Goal: Task Accomplishment & Management: Complete application form

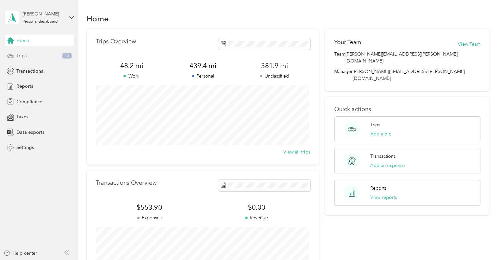
click at [24, 56] on span "Trips" at bounding box center [21, 55] width 10 height 7
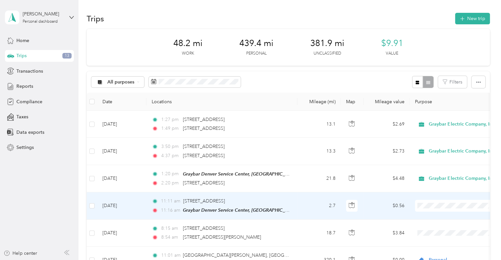
click at [436, 217] on li "Graybar Electric Company, Inc" at bounding box center [458, 212] width 86 height 11
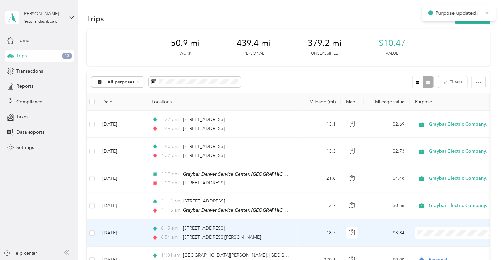
click at [441, 207] on span "Graybar Electric Company, Inc" at bounding box center [463, 205] width 65 height 7
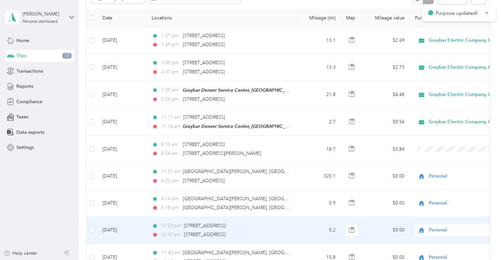
scroll to position [98, 0]
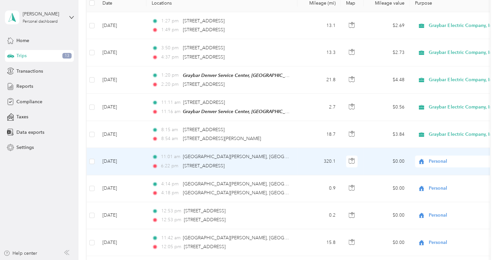
click at [441, 158] on span "Personal" at bounding box center [459, 160] width 60 height 7
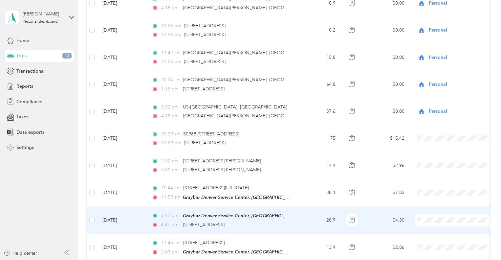
scroll to position [295, 0]
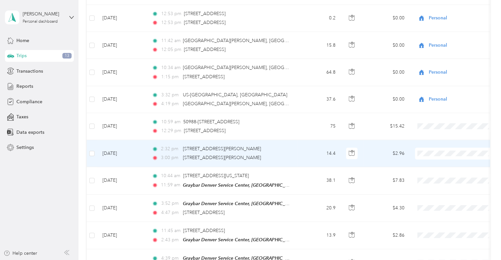
click at [435, 165] on li "Graybar Electric Company, Inc" at bounding box center [458, 163] width 86 height 11
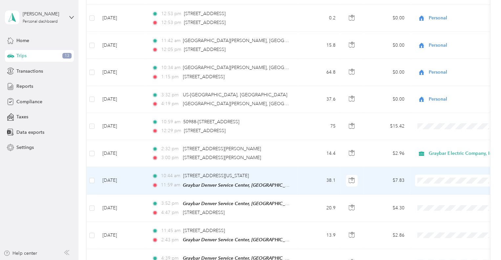
click at [436, 191] on li "Graybar Electric Company, Inc" at bounding box center [458, 187] width 86 height 11
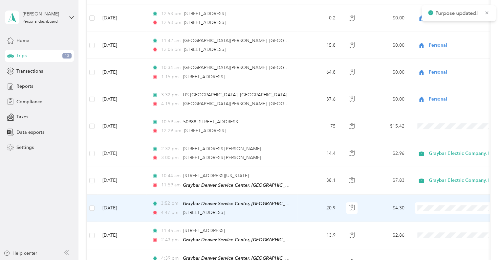
click at [433, 217] on span "Graybar Electric Company, Inc" at bounding box center [463, 214] width 65 height 7
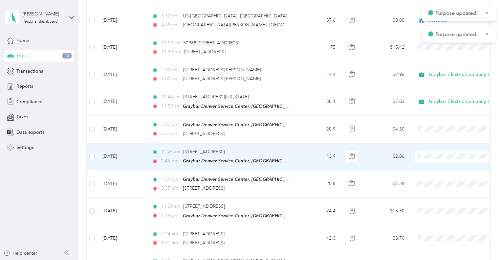
scroll to position [394, 0]
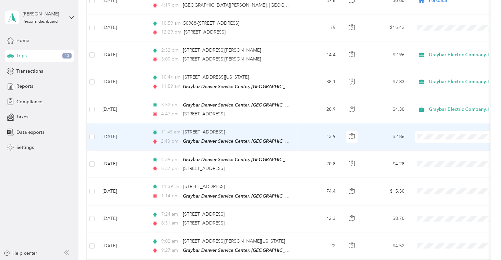
click at [422, 131] on span at bounding box center [455, 137] width 81 height 12
click at [433, 144] on span "Graybar Electric Company, Inc" at bounding box center [463, 144] width 65 height 7
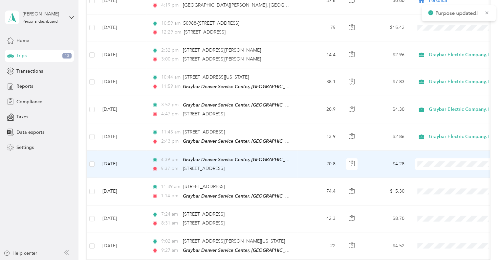
click at [438, 173] on li "Graybar Electric Company, Inc" at bounding box center [458, 169] width 86 height 11
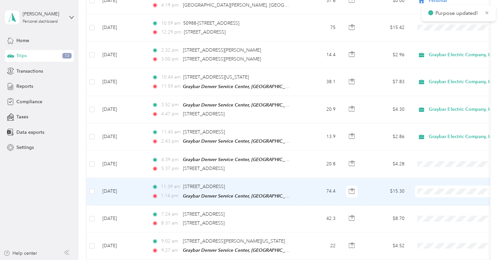
click at [439, 198] on span "Graybar Electric Company, Inc" at bounding box center [463, 196] width 65 height 7
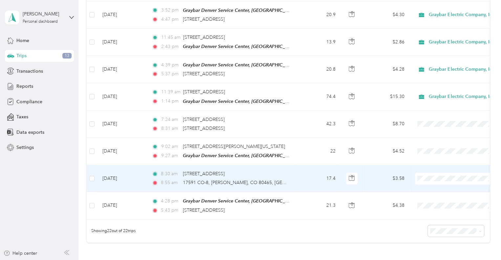
scroll to position [492, 0]
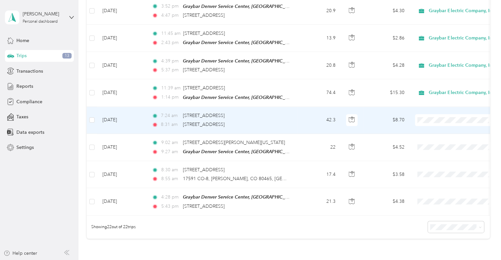
click at [440, 129] on li "Graybar Electric Company, Inc" at bounding box center [458, 124] width 86 height 11
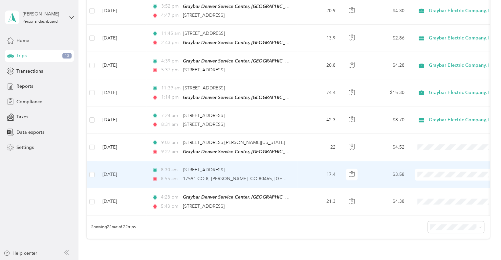
click at [437, 183] on li "Graybar Electric Company, Inc" at bounding box center [458, 178] width 86 height 11
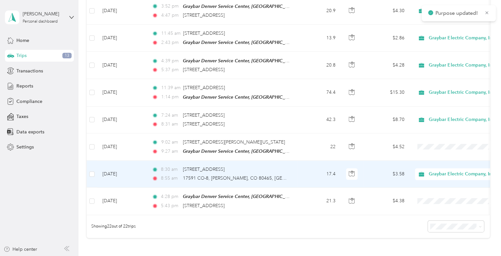
click at [441, 181] on span "Graybar Electric Company, Inc" at bounding box center [464, 180] width 66 height 7
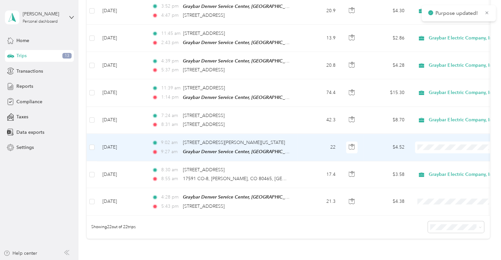
click at [447, 155] on span "Graybar Electric Company, Inc" at bounding box center [463, 155] width 65 height 7
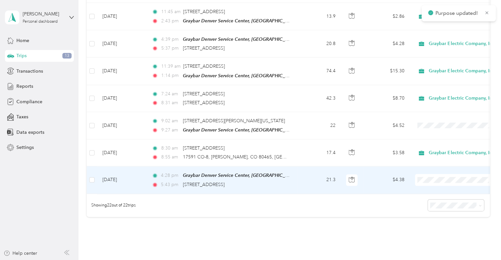
scroll to position [558, 0]
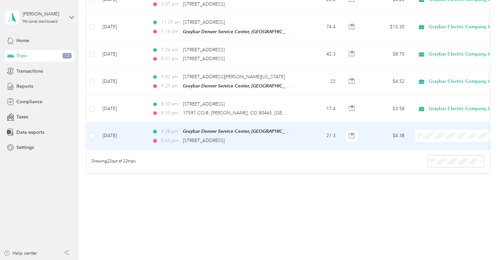
click at [457, 143] on span "Graybar Electric Company, Inc" at bounding box center [463, 139] width 65 height 7
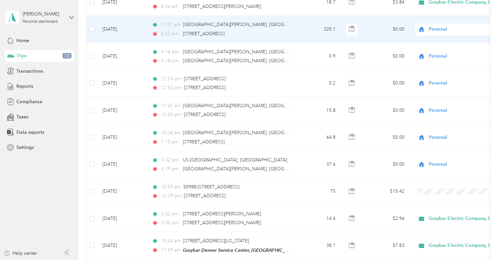
scroll to position [262, 0]
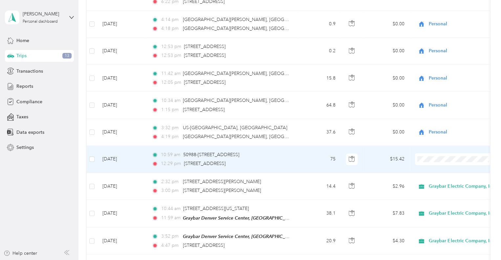
click at [436, 167] on span "Graybar Electric Company, Inc" at bounding box center [463, 166] width 65 height 7
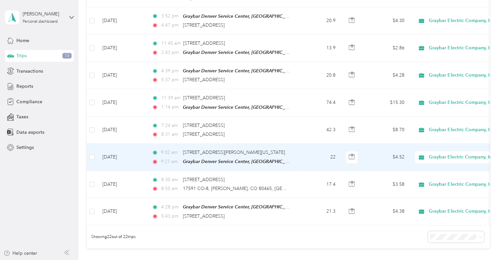
scroll to position [394, 0]
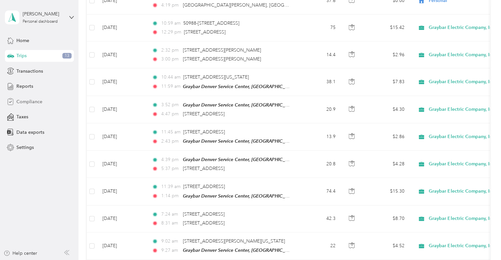
click at [28, 100] on span "Compliance" at bounding box center [29, 101] width 26 height 7
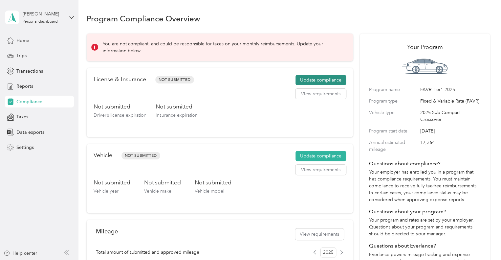
click at [320, 77] on button "Update compliance" at bounding box center [320, 80] width 51 height 10
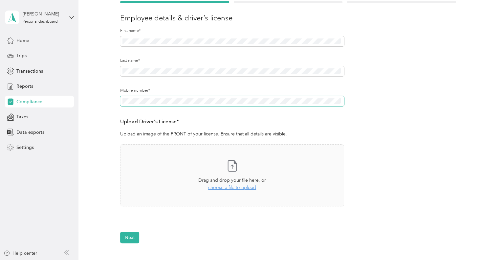
scroll to position [98, 0]
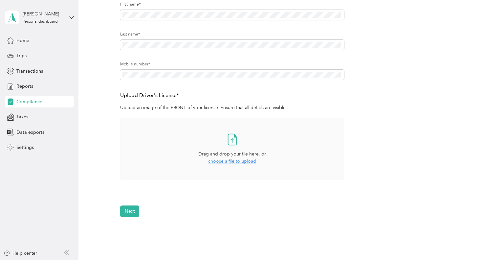
click at [234, 161] on span "choose a file to upload" at bounding box center [232, 161] width 48 height 6
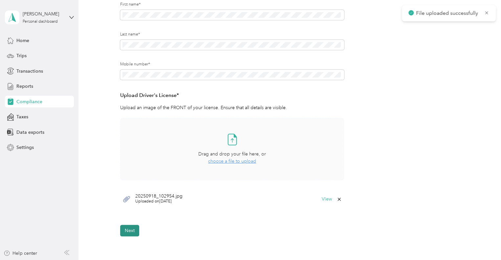
click at [129, 228] on button "Next" at bounding box center [129, 229] width 19 height 11
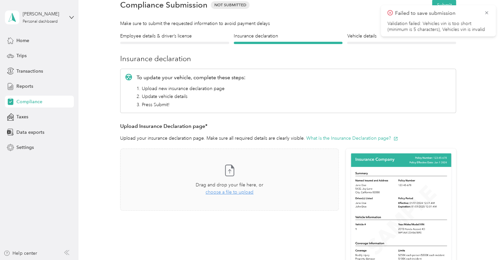
scroll to position [73, 0]
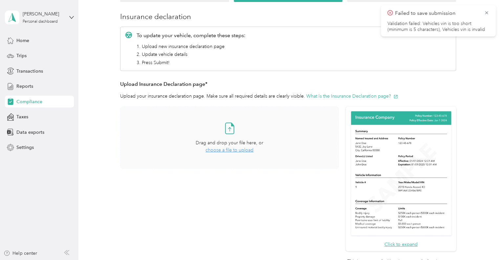
click at [231, 148] on span "choose a file to upload" at bounding box center [229, 150] width 48 height 6
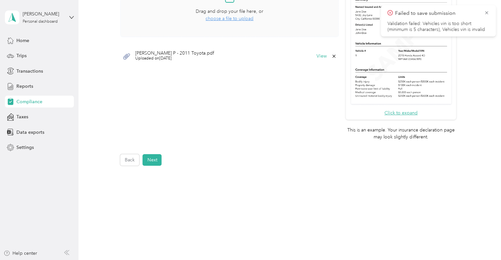
scroll to position [206, 0]
click at [153, 157] on button "Next" at bounding box center [151, 158] width 19 height 11
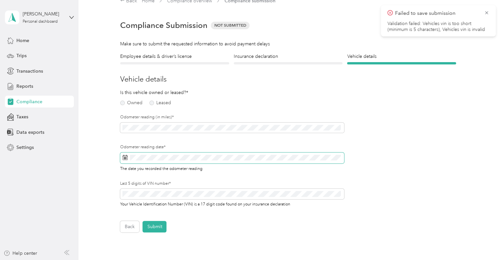
scroll to position [8, 0]
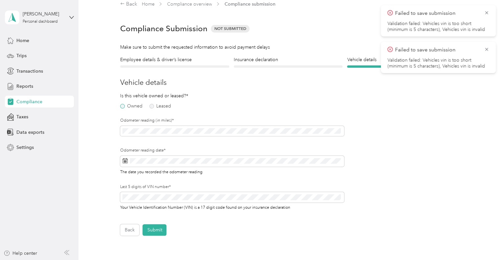
click at [123, 106] on label "Owned" at bounding box center [131, 106] width 22 height 5
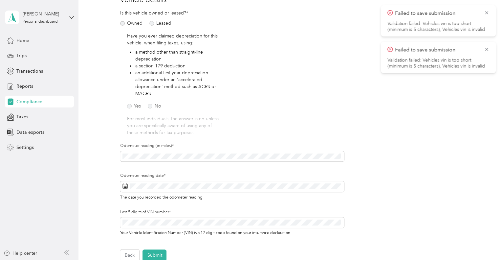
scroll to position [106, 0]
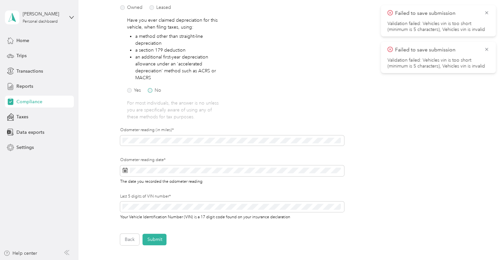
click at [155, 88] on label "No" at bounding box center [154, 90] width 13 height 5
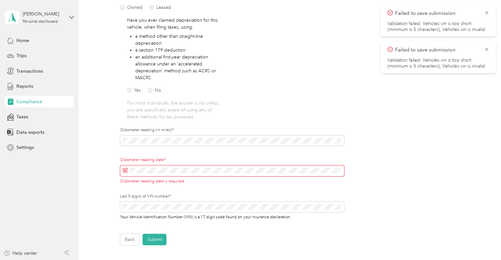
click at [250, 122] on div "Is this vehicle owned or leased?* Owned Leased Have you ever claimed depreciati…" at bounding box center [232, 111] width 224 height 235
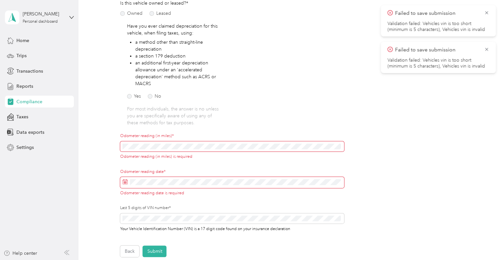
scroll to position [94, 0]
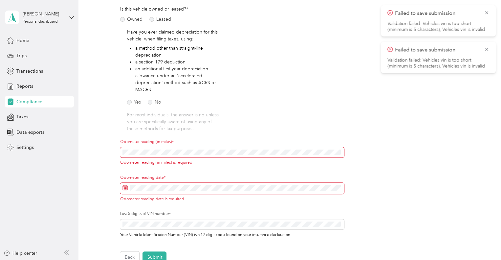
click at [136, 149] on span at bounding box center [232, 152] width 224 height 10
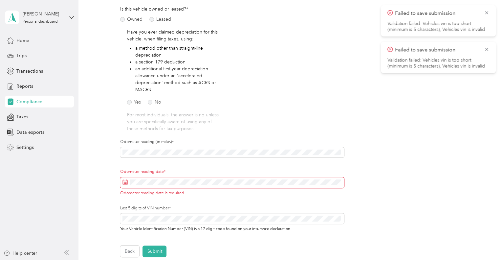
click at [122, 181] on icon at bounding box center [124, 181] width 5 height 5
click at [136, 177] on span at bounding box center [232, 182] width 224 height 11
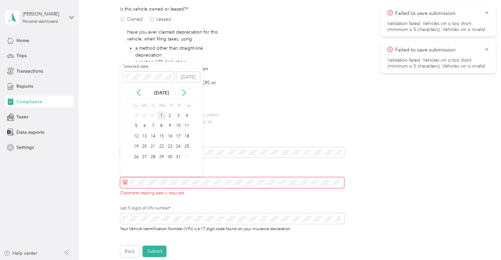
click at [161, 115] on div "1" at bounding box center [161, 115] width 9 height 8
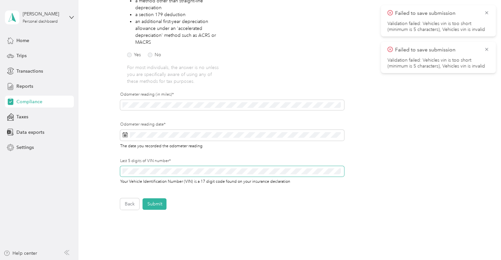
scroll to position [127, 0]
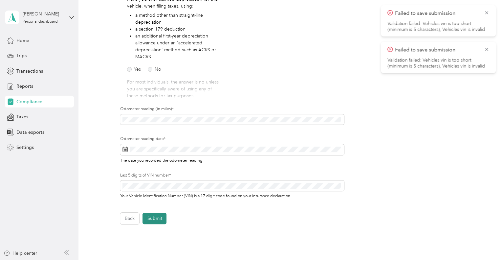
click at [154, 219] on button "Submit" at bounding box center [154, 217] width 24 height 11
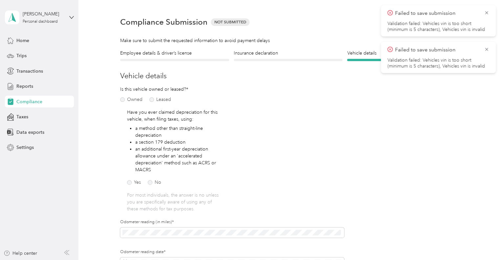
scroll to position [8, 0]
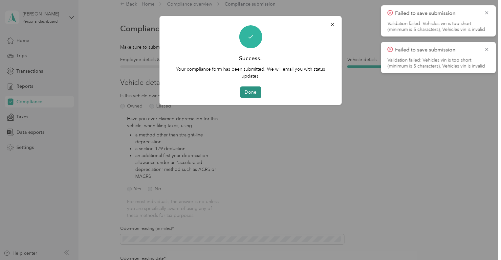
click at [250, 91] on button "Done" at bounding box center [250, 91] width 21 height 11
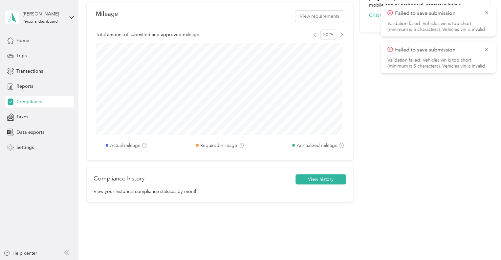
scroll to position [255, 0]
